Goal: Find specific page/section: Find specific page/section

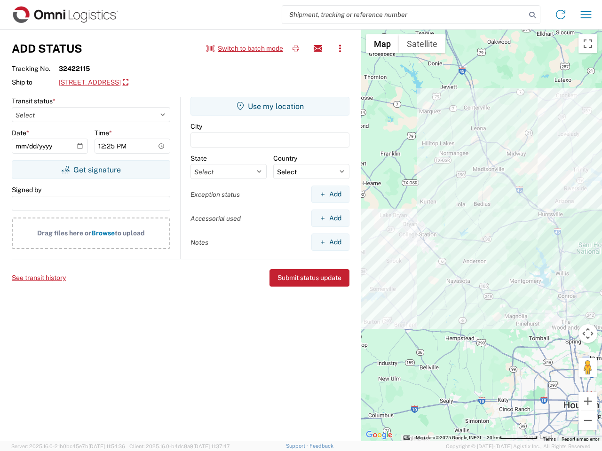
click at [404, 15] on input "search" at bounding box center [404, 15] width 244 height 18
click at [532, 15] on icon at bounding box center [532, 14] width 13 height 13
click at [561, 15] on icon at bounding box center [560, 14] width 15 height 15
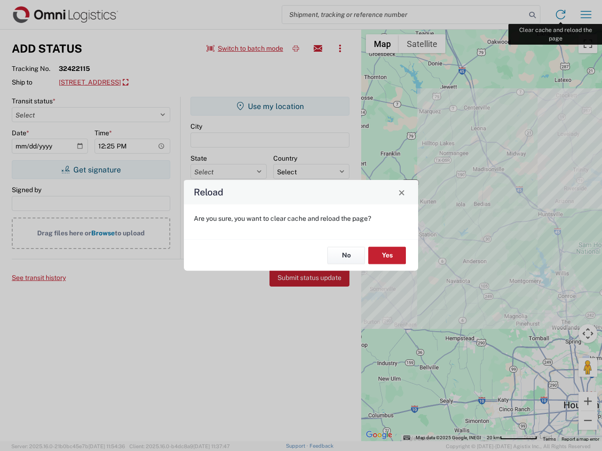
click at [586, 15] on div "Reload Are you sure, you want to clear cache and reload the page? No Yes" at bounding box center [301, 225] width 602 height 451
click at [245, 48] on div "Reload Are you sure, you want to clear cache and reload the page? No Yes" at bounding box center [301, 225] width 602 height 451
click at [296, 48] on div "Reload Are you sure, you want to clear cache and reload the page? No Yes" at bounding box center [301, 225] width 602 height 451
click at [318, 48] on div "Reload Are you sure, you want to clear cache and reload the page? No Yes" at bounding box center [301, 225] width 602 height 451
click at [340, 48] on div "Reload Are you sure, you want to clear cache and reload the page? No Yes" at bounding box center [301, 225] width 602 height 451
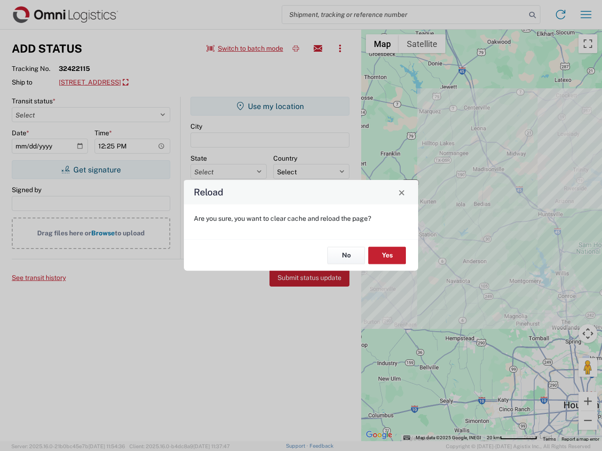
click at [134, 83] on div "Reload Are you sure, you want to clear cache and reload the page? No Yes" at bounding box center [301, 225] width 602 height 451
click at [91, 170] on div "Reload Are you sure, you want to clear cache and reload the page? No Yes" at bounding box center [301, 225] width 602 height 451
